Goal: Check status: Check status

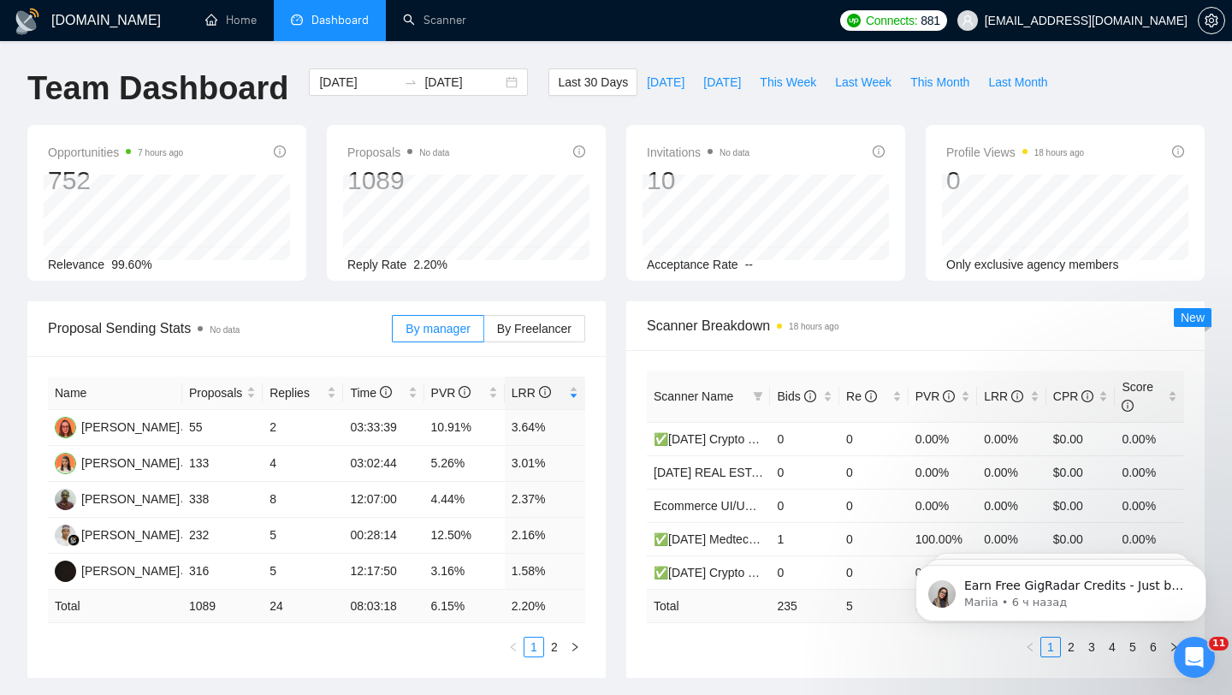
click at [1126, 21] on span "[EMAIL_ADDRESS][DOMAIN_NAME]" at bounding box center [1085, 21] width 203 height 0
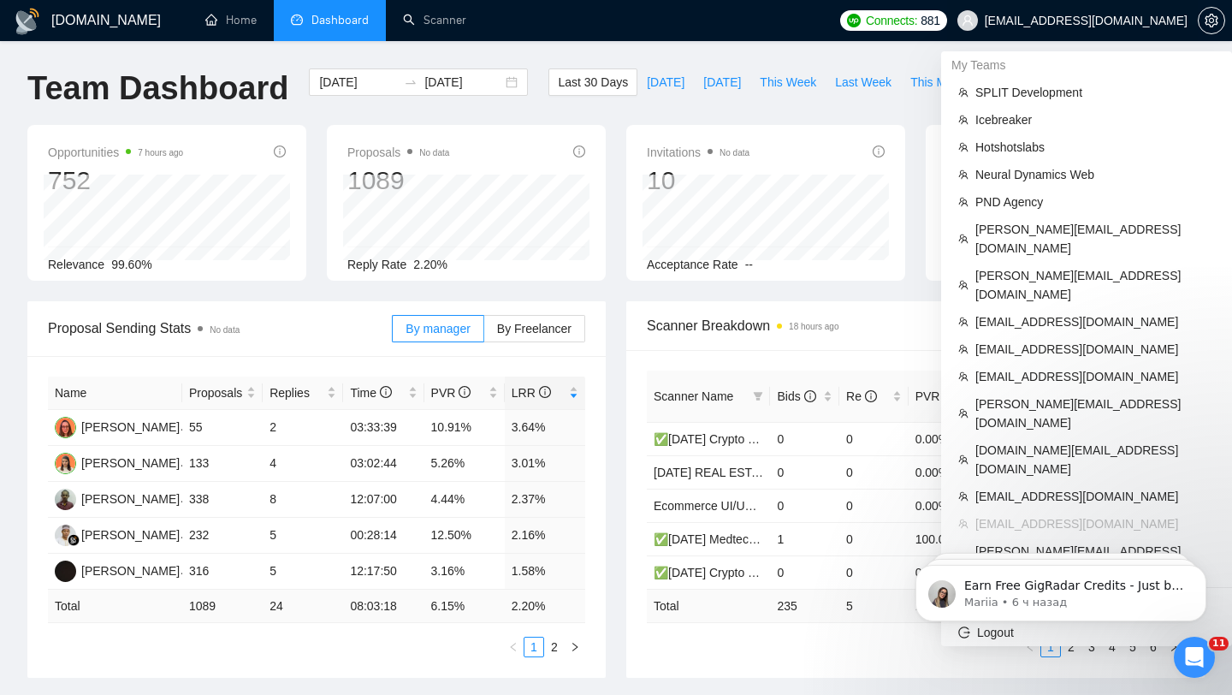
click at [1135, 28] on span "[EMAIL_ADDRESS][DOMAIN_NAME]" at bounding box center [1072, 20] width 251 height 55
click at [1000, 440] on span "[DOMAIN_NAME][EMAIL_ADDRESS][DOMAIN_NAME]" at bounding box center [1094, 459] width 239 height 38
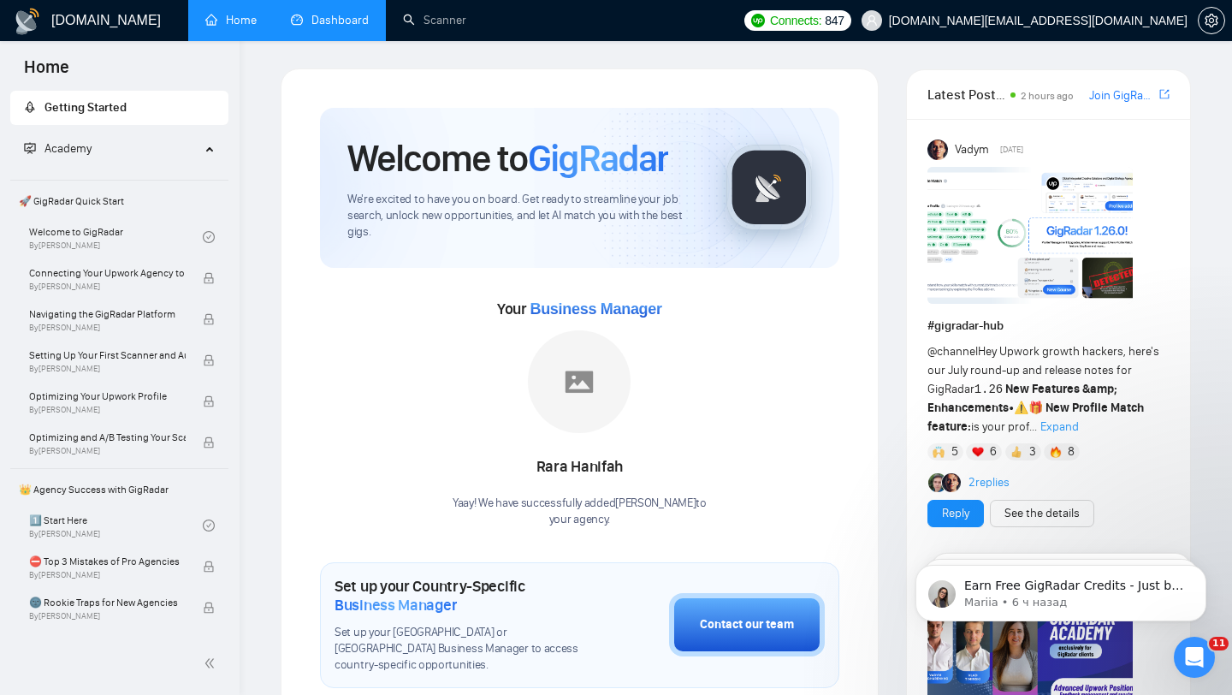
click at [328, 27] on link "Dashboard" at bounding box center [330, 20] width 78 height 15
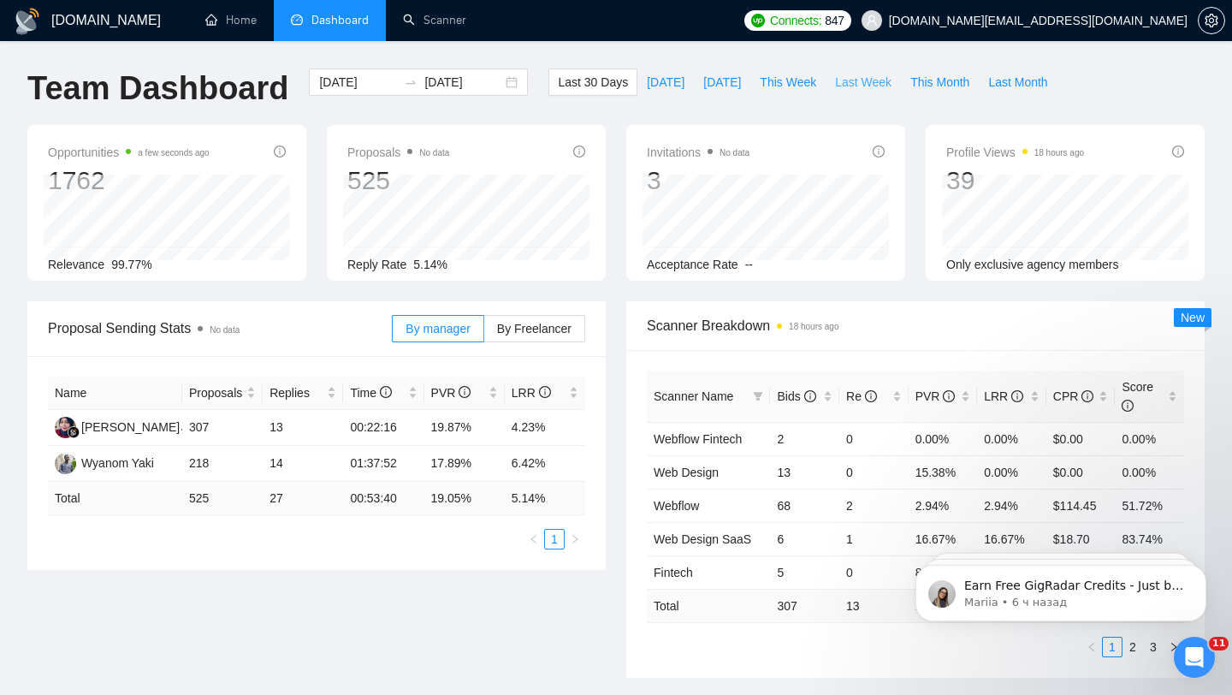
click at [852, 86] on span "Last Week" at bounding box center [863, 82] width 56 height 19
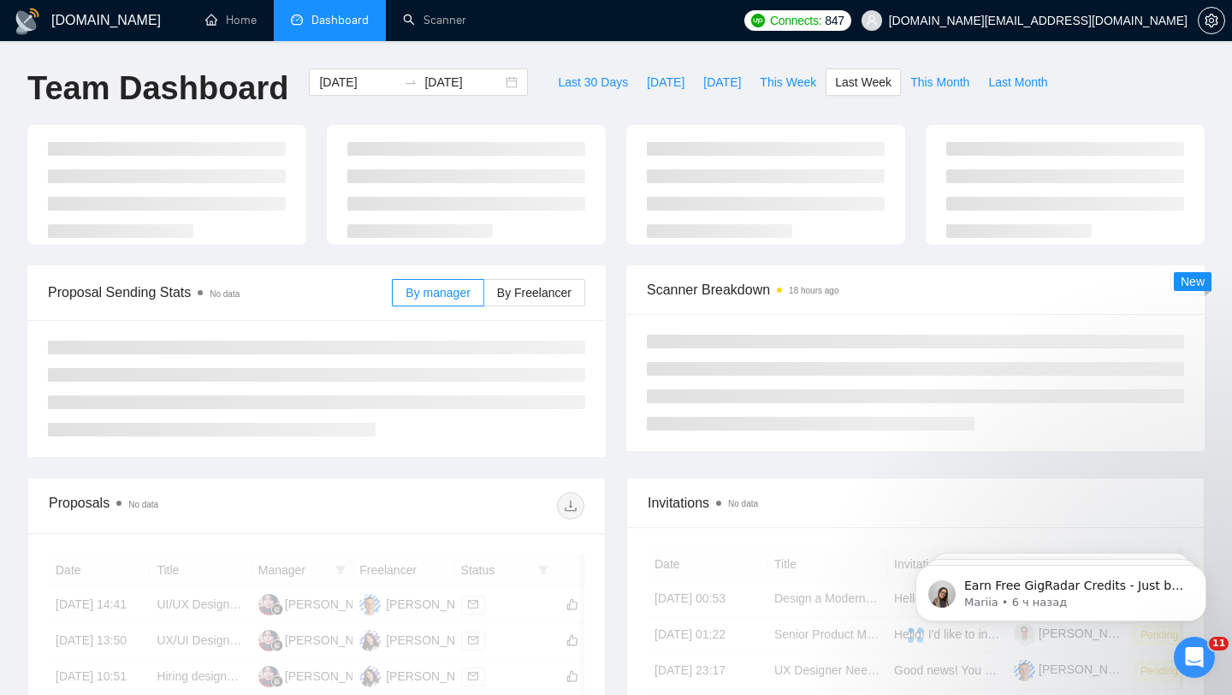
type input "[DATE]"
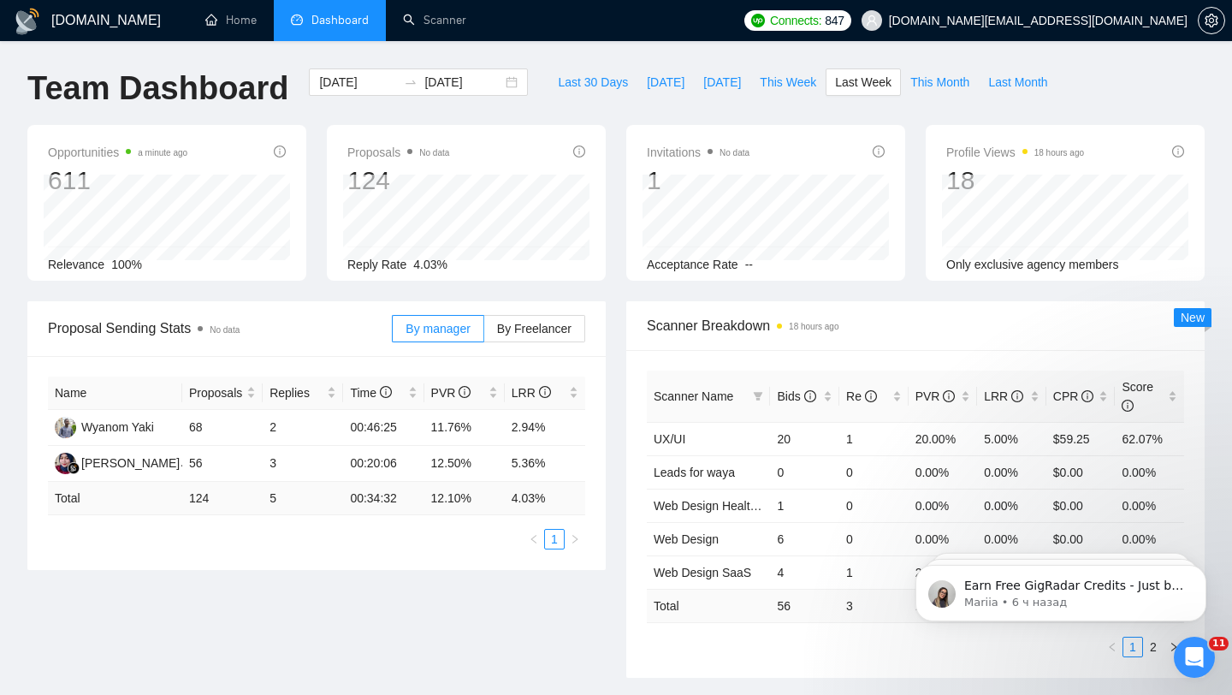
click at [280, 492] on td "5" at bounding box center [303, 498] width 80 height 33
